Goal: Information Seeking & Learning: Learn about a topic

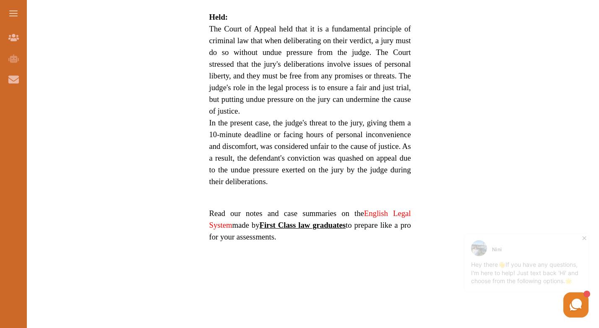
scroll to position [555, 0]
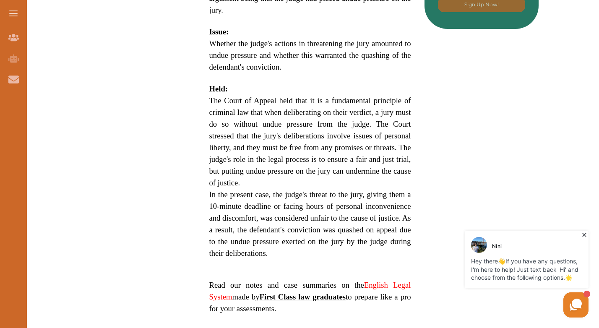
click at [389, 285] on link "English Legal System" at bounding box center [310, 291] width 202 height 21
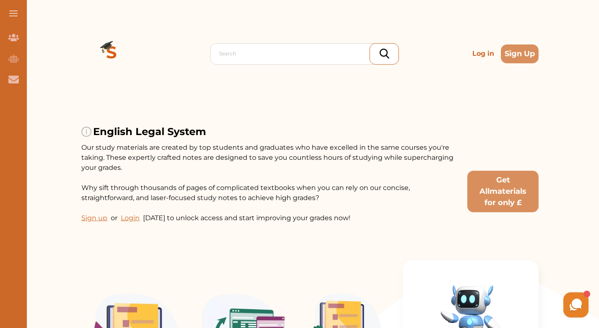
click at [99, 213] on p "Sign up" at bounding box center [94, 218] width 26 height 10
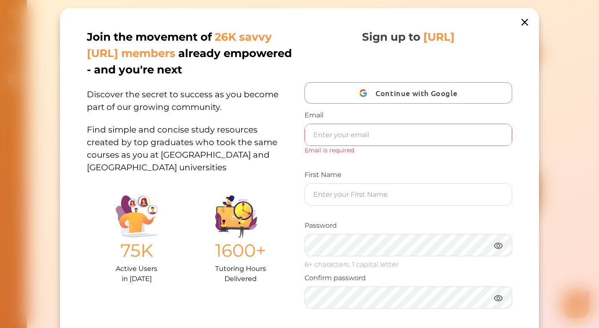
click at [523, 23] on icon at bounding box center [525, 22] width 7 height 7
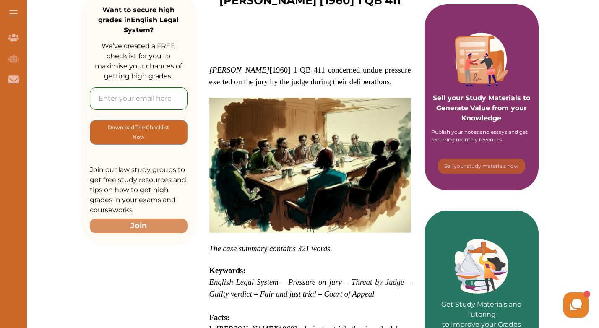
scroll to position [94, 0]
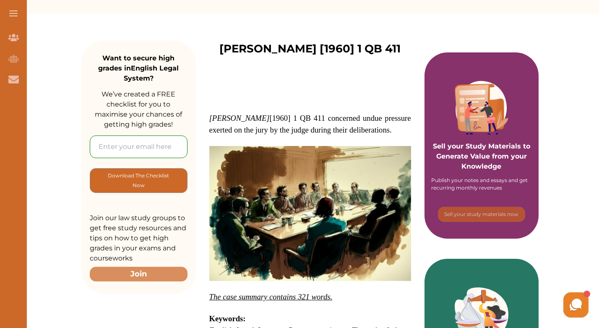
click at [211, 117] on em "R v McKenna" at bounding box center [239, 118] width 60 height 9
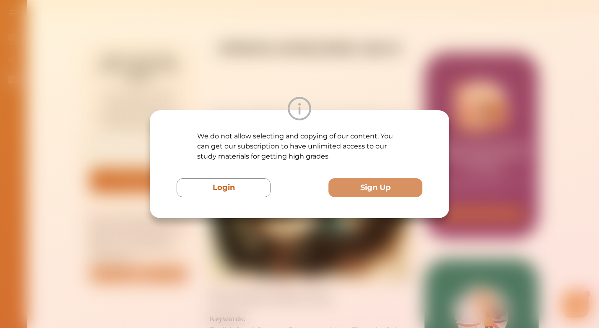
click at [339, 97] on div at bounding box center [300, 108] width 300 height 23
click at [502, 116] on div "We do not allow selecting and copying of our content. You can get our subscript…" at bounding box center [299, 164] width 599 height 328
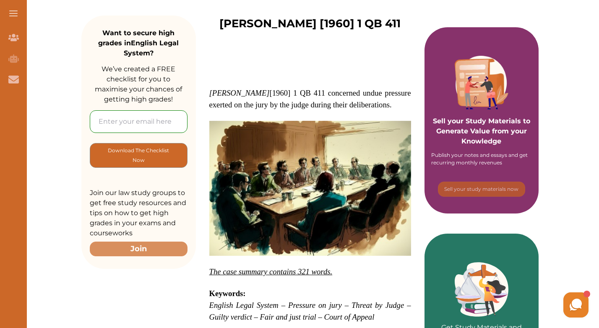
scroll to position [136, 0]
